Goal: Task Accomplishment & Management: Manage account settings

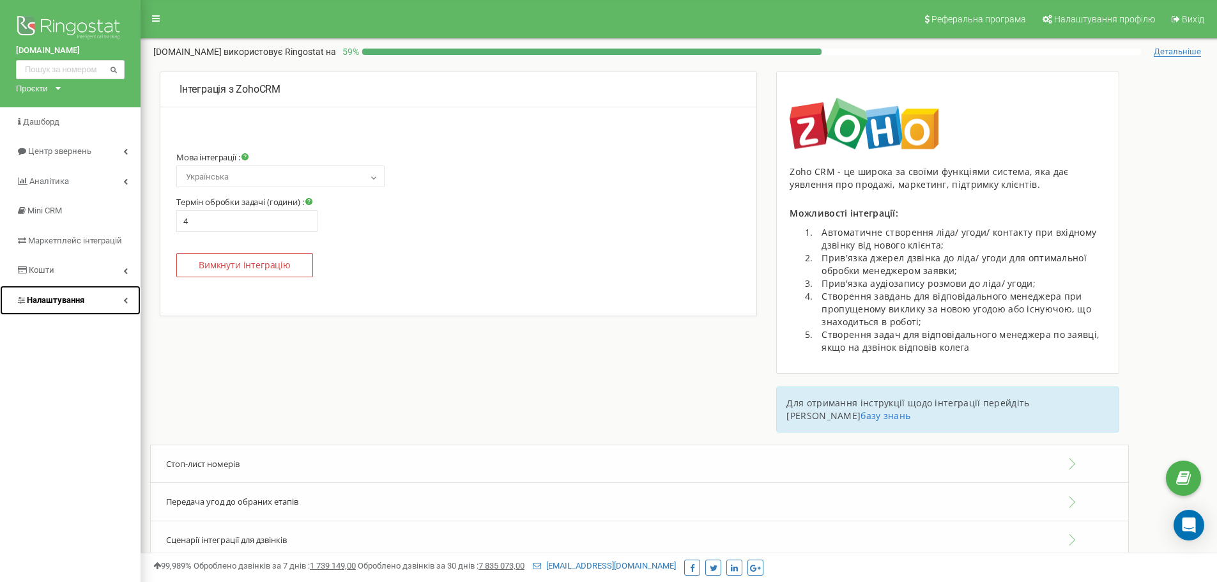
click at [93, 297] on link "Налаштування" at bounding box center [70, 301] width 141 height 30
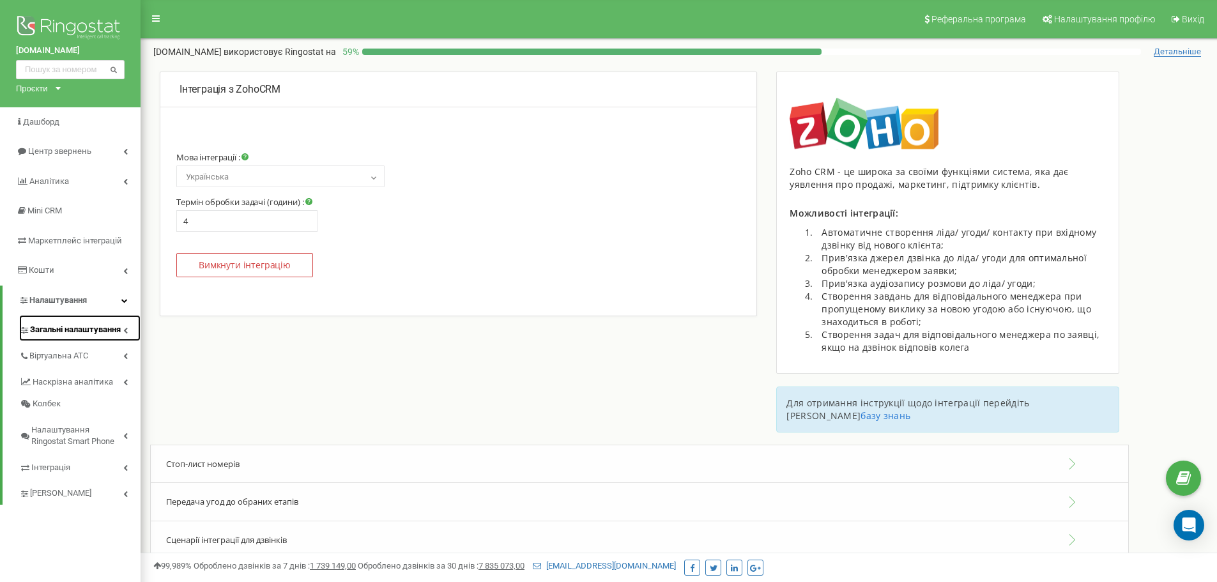
click at [95, 332] on span "Загальні налаштування" at bounding box center [75, 330] width 91 height 12
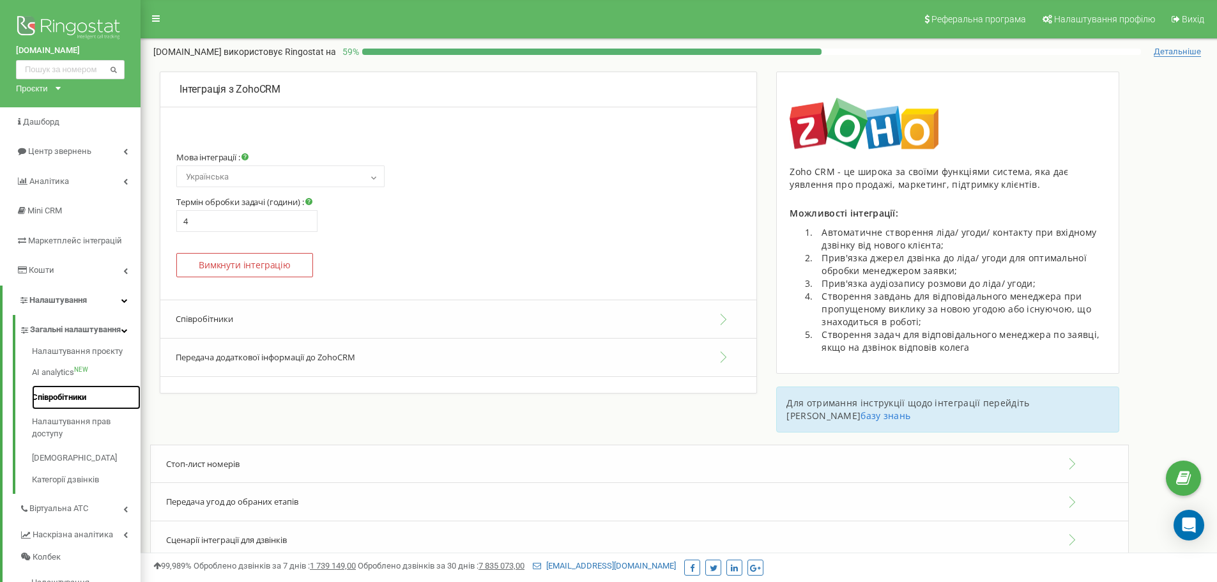
click at [90, 404] on link "Співробітники" at bounding box center [86, 397] width 109 height 25
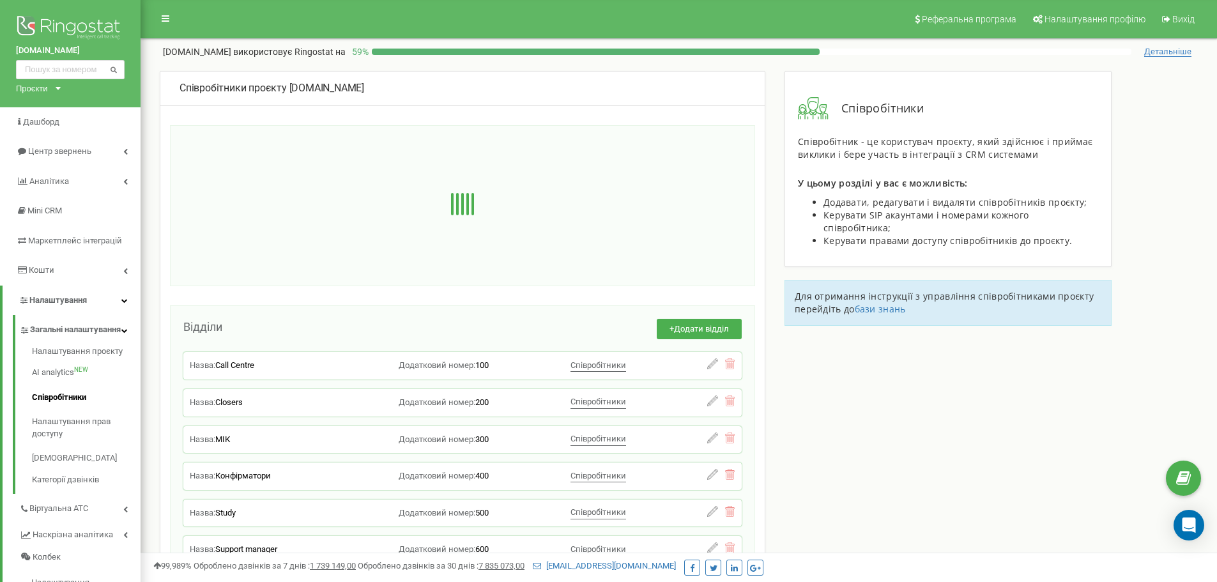
click at [894, 422] on div "Співробітники проєкту [DOMAIN_NAME] Відділи + Додати відділ Назва: Call Centre …" at bounding box center [678, 564] width 1057 height 986
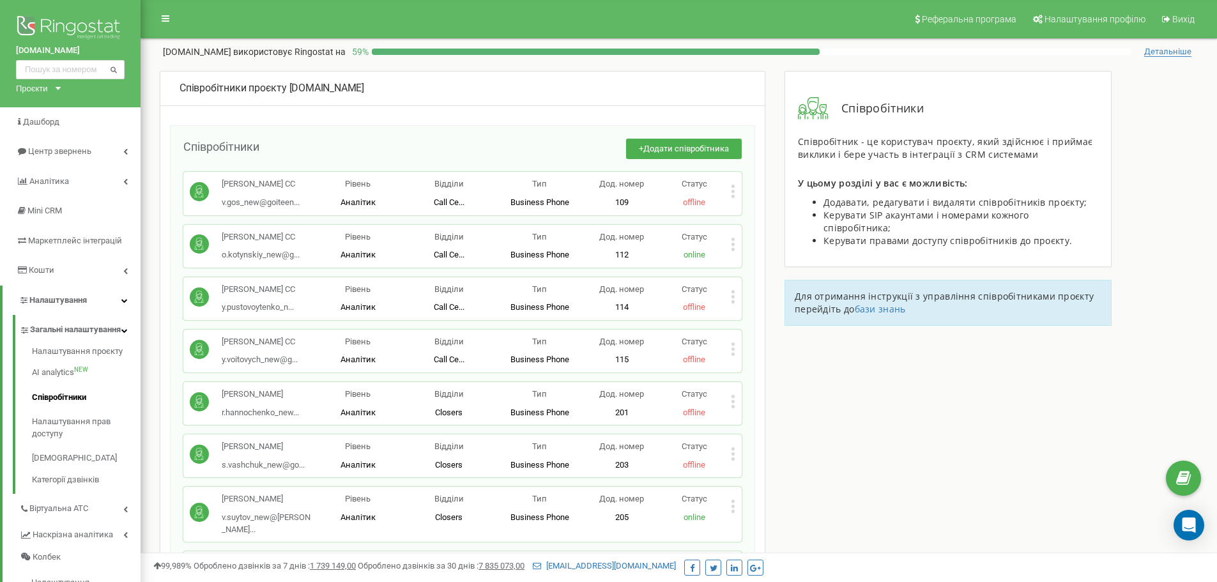
scroll to position [3779, 0]
